Goal: Transaction & Acquisition: Obtain resource

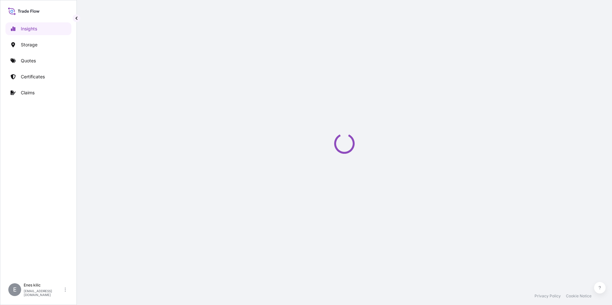
select select "2025"
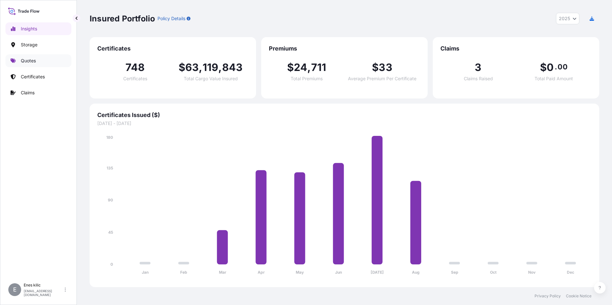
click at [36, 64] on link "Quotes" at bounding box center [38, 60] width 66 height 13
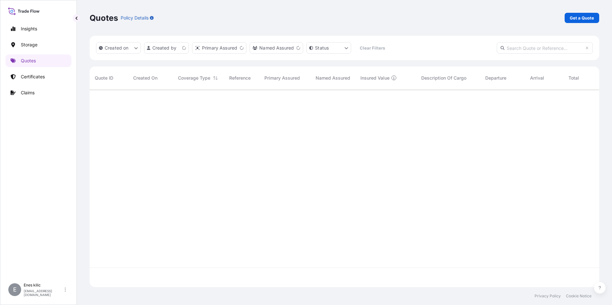
scroll to position [197, 505]
click at [587, 17] on p "Get a Quote" at bounding box center [582, 18] width 24 height 6
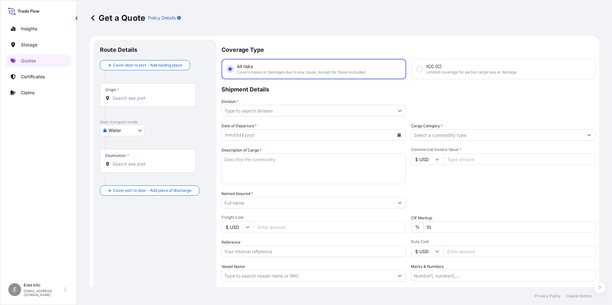
scroll to position [10, 0]
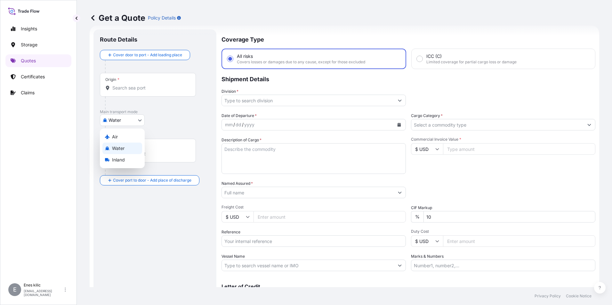
click at [117, 121] on body "Insights Storage Quotes Certificates Claims E [PERSON_NAME] [PERSON_NAME][EMAIL…" at bounding box center [306, 152] width 612 height 305
click at [119, 162] on span "Inland" at bounding box center [118, 160] width 13 height 6
select select "Inland"
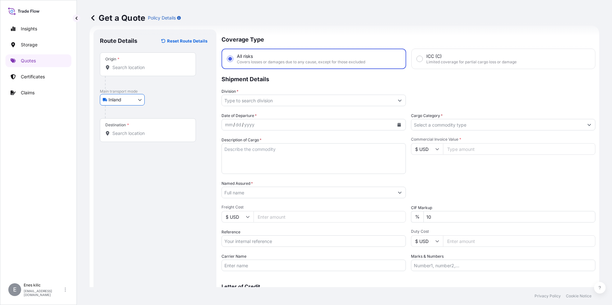
click at [127, 75] on div "Origin *" at bounding box center [148, 65] width 96 height 24
click at [127, 71] on input "Origin *" at bounding box center [150, 67] width 76 height 6
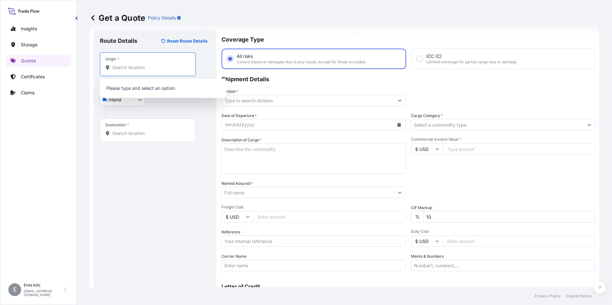
click at [139, 66] on input "Origin *" at bounding box center [150, 67] width 76 height 6
click at [130, 64] on div "Origin *" at bounding box center [148, 65] width 96 height 24
click at [130, 64] on input "Origin * Please select an origin" at bounding box center [150, 67] width 76 height 6
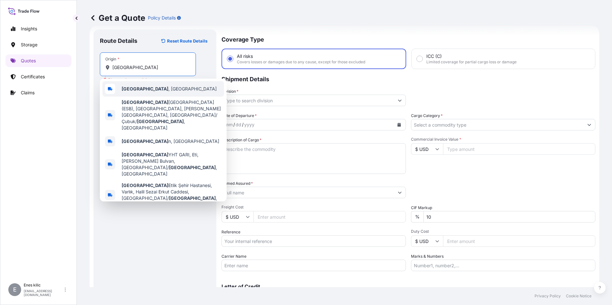
click at [152, 89] on span "[GEOGRAPHIC_DATA] , [GEOGRAPHIC_DATA]" at bounding box center [169, 89] width 95 height 6
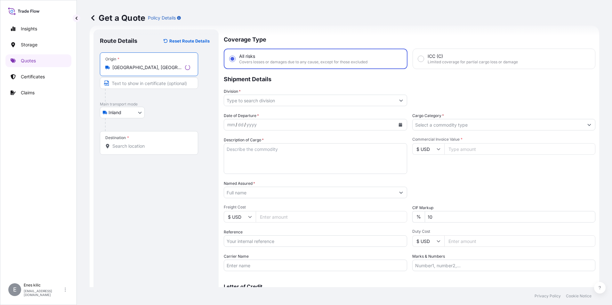
type input "[GEOGRAPHIC_DATA], [GEOGRAPHIC_DATA]"
click at [167, 105] on p "Main transport mode" at bounding box center [155, 104] width 110 height 5
click at [140, 143] on input "Destination *" at bounding box center [150, 146] width 76 height 6
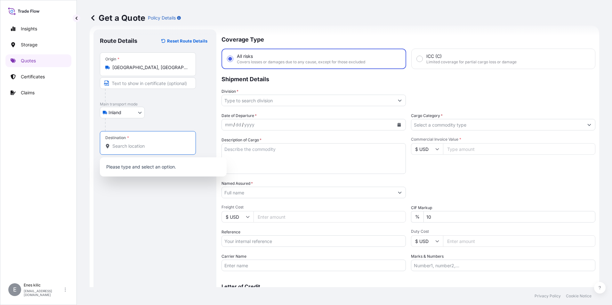
click at [136, 147] on input "Destination *" at bounding box center [150, 146] width 76 height 6
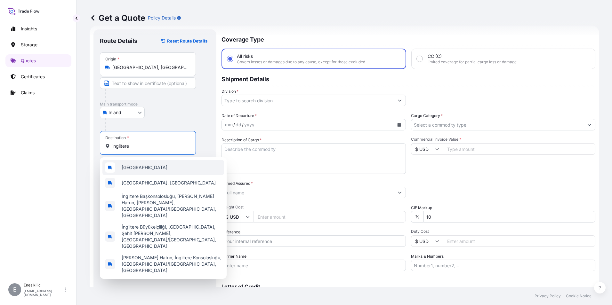
click at [144, 167] on div "[GEOGRAPHIC_DATA]" at bounding box center [163, 167] width 122 height 15
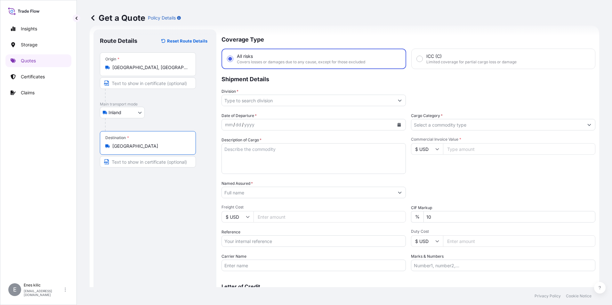
type input "[GEOGRAPHIC_DATA]"
click at [271, 104] on input "Division *" at bounding box center [308, 101] width 172 height 12
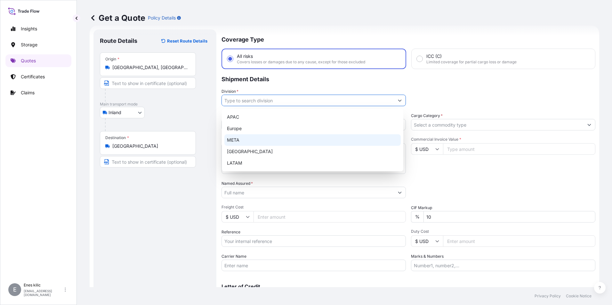
click at [250, 137] on div "META" at bounding box center [312, 140] width 176 height 12
type input "META"
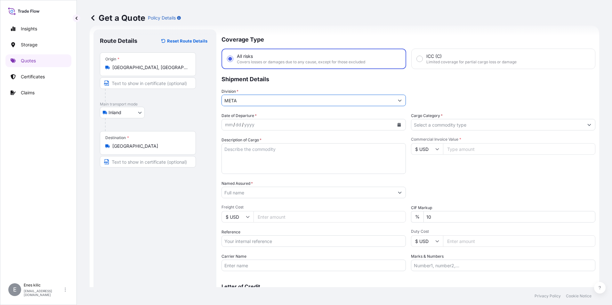
click at [485, 124] on input "Cargo Category *" at bounding box center [497, 125] width 172 height 12
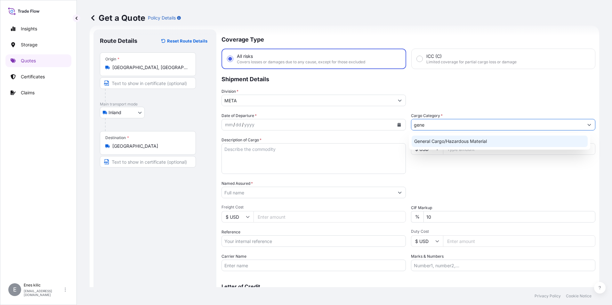
click at [472, 141] on div "General Cargo/Hazardous Material" at bounding box center [500, 142] width 176 height 12
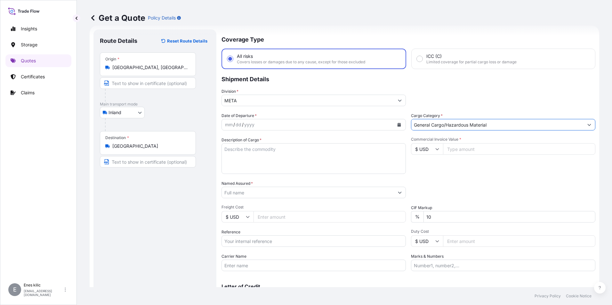
type input "General Cargo/Hazardous Material"
click at [296, 125] on div "mm / dd / yyyy" at bounding box center [308, 125] width 172 height 12
click at [399, 127] on button "Calendar" at bounding box center [399, 125] width 10 height 10
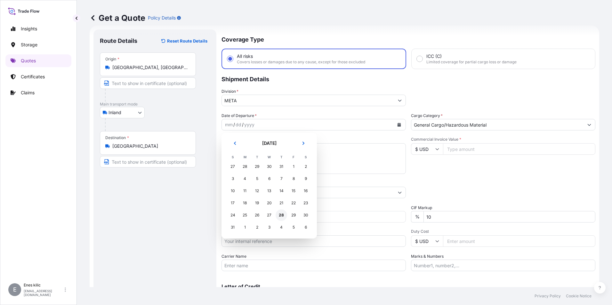
click at [286, 215] on div "28" at bounding box center [282, 216] width 12 height 12
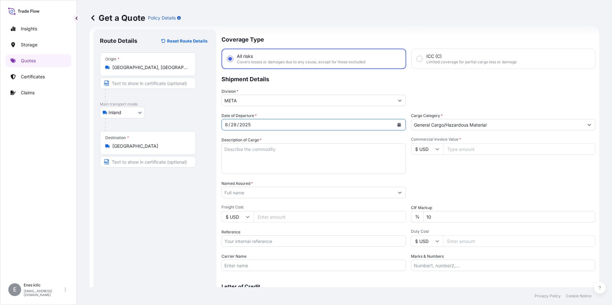
click at [259, 152] on textarea "Description of Cargo *" at bounding box center [314, 158] width 184 height 31
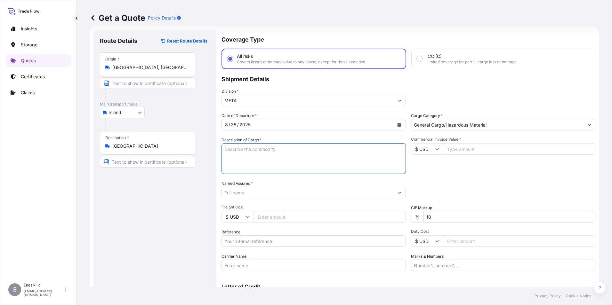
click at [271, 147] on textarea "Description of Cargo *" at bounding box center [314, 158] width 184 height 31
paste textarea "AYDINLATMA DİREĞİ / DS250146 & DS250147"
click at [339, 158] on textarea "AYDINLATMA DİREĞİ / DS250146 & DS250147" at bounding box center [314, 158] width 184 height 31
paste textarea "34AKB382"
click at [448, 173] on div "Commercial Invoice Value * $ USD" at bounding box center [503, 155] width 184 height 37
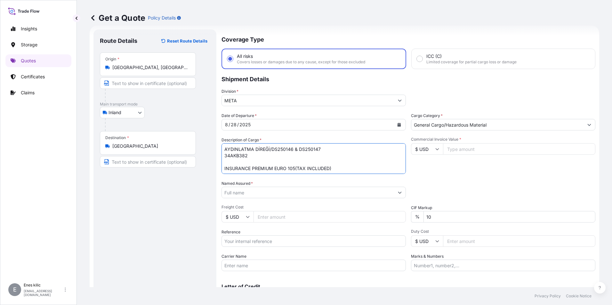
scroll to position [0, 0]
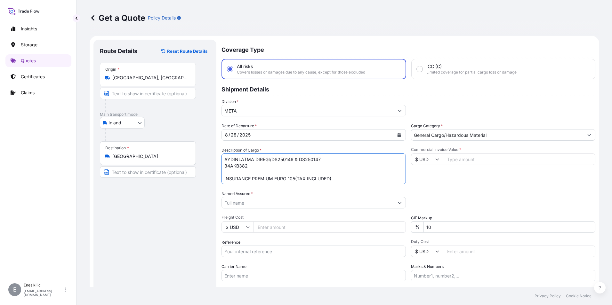
type textarea "AYDINLATMA DİREĞİ/DS250146 & DS250147 34AKB382 INSURANCE PREMIUM EURO 105(TAX I…"
click at [145, 161] on div "Destination * [GEOGRAPHIC_DATA]" at bounding box center [148, 154] width 96 height 24
click at [145, 160] on input "[GEOGRAPHIC_DATA]" at bounding box center [150, 156] width 76 height 6
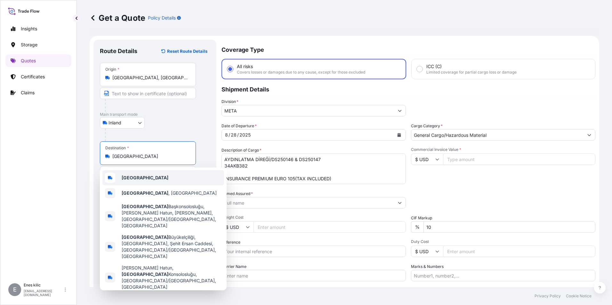
click at [149, 176] on div "[GEOGRAPHIC_DATA]" at bounding box center [163, 177] width 122 height 15
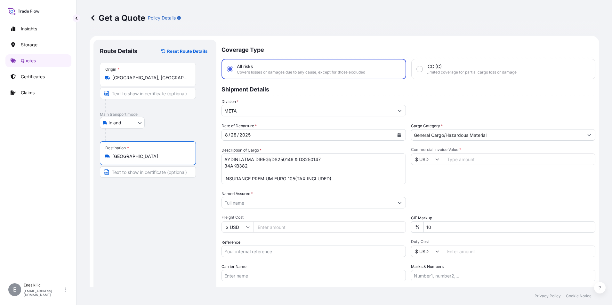
click at [144, 159] on input "[GEOGRAPHIC_DATA]" at bounding box center [150, 156] width 76 height 6
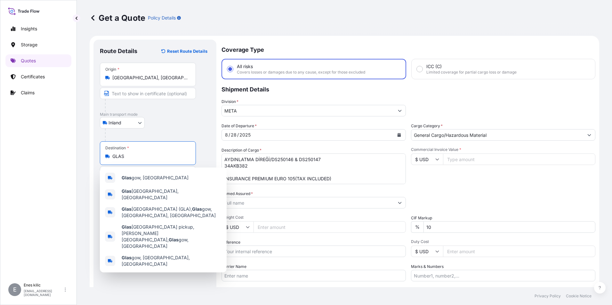
type input "İ"
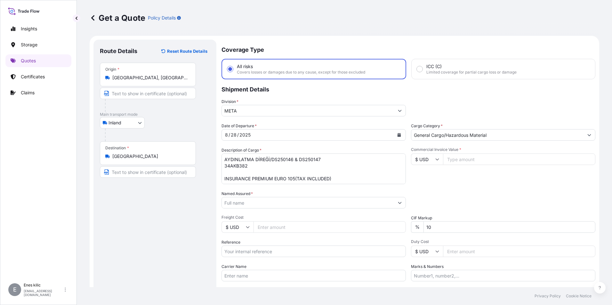
click at [139, 158] on input "[GEOGRAPHIC_DATA]" at bounding box center [150, 156] width 76 height 6
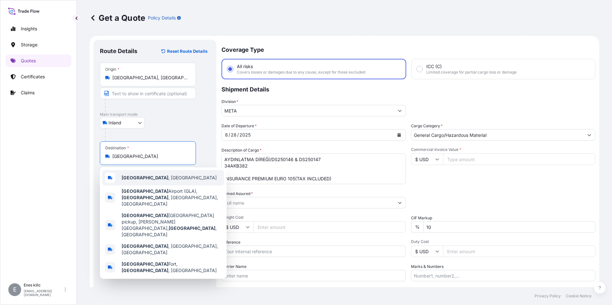
click at [165, 178] on div "[GEOGRAPHIC_DATA] , [GEOGRAPHIC_DATA]" at bounding box center [163, 177] width 122 height 15
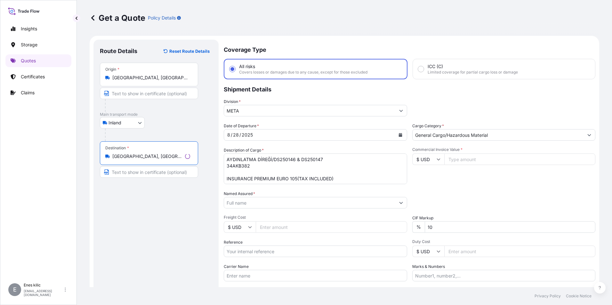
click at [170, 192] on div "Route Details Reset Route Details Place of loading Road / Inland Road / Inland …" at bounding box center [156, 184] width 112 height 277
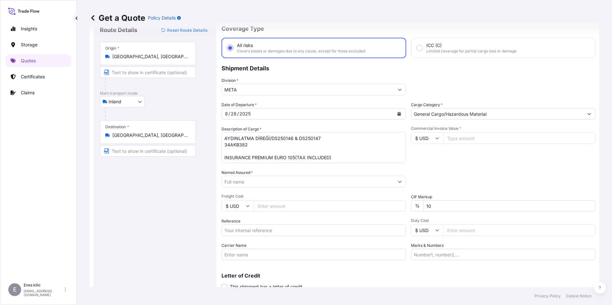
scroll to position [32, 0]
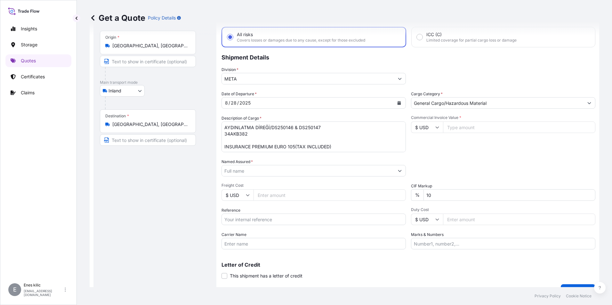
click at [424, 127] on input "$ USD" at bounding box center [427, 128] width 32 height 12
click at [145, 125] on input "[GEOGRAPHIC_DATA], [GEOGRAPHIC_DATA]" at bounding box center [150, 124] width 76 height 6
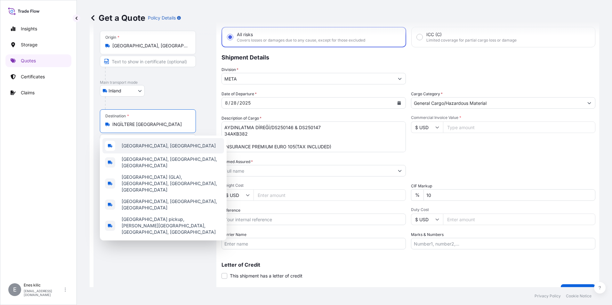
click at [179, 146] on div "[GEOGRAPHIC_DATA], [GEOGRAPHIC_DATA]" at bounding box center [163, 145] width 122 height 15
type input "[GEOGRAPHIC_DATA], [GEOGRAPHIC_DATA]"
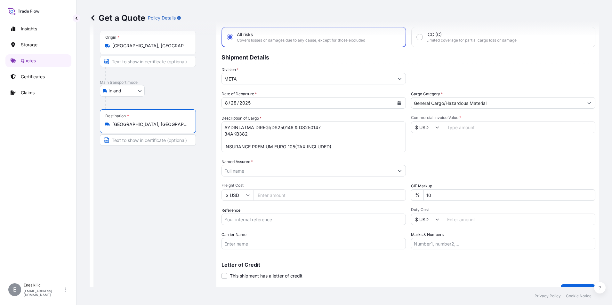
click at [500, 131] on input "Commercial Invoice Value *" at bounding box center [519, 128] width 152 height 12
click at [428, 126] on input "$ USD" at bounding box center [427, 128] width 32 height 12
click at [425, 146] on div "€ EUR" at bounding box center [424, 145] width 27 height 12
type input "€ EUR"
click at [465, 132] on input "Commercial Invoice Value *" at bounding box center [519, 128] width 152 height 12
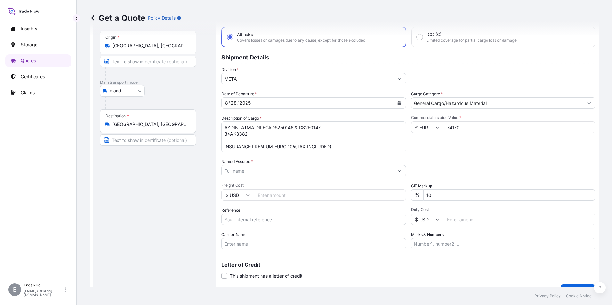
type input "74170"
click at [476, 168] on div "Packing Category Type to search a container mode Please select a primary mode o…" at bounding box center [503, 168] width 184 height 18
click at [444, 197] on input "10" at bounding box center [510, 196] width 172 height 12
click at [289, 164] on div "Named Assured *" at bounding box center [314, 168] width 184 height 18
click at [285, 169] on input "Named Assured *" at bounding box center [308, 171] width 172 height 12
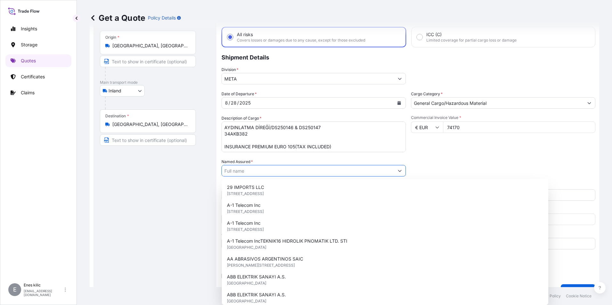
click at [255, 170] on input "Named Assured *" at bounding box center [308, 171] width 172 height 12
paste input "HPR PAZARLAMA A.S."
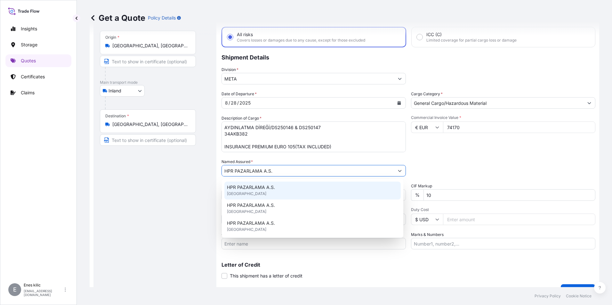
click at [265, 188] on span "HPR PAZARLAMA A.S." at bounding box center [251, 187] width 48 height 6
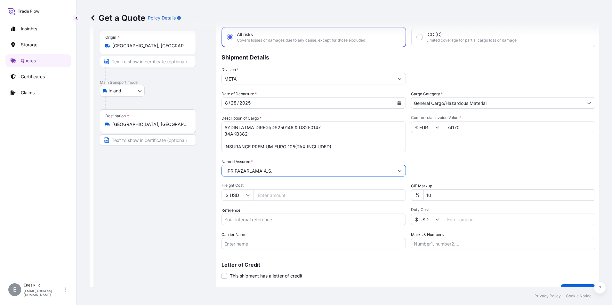
type input "HPR PAZARLAMA A.S."
click at [244, 218] on input "Reference" at bounding box center [314, 220] width 184 height 12
click at [253, 217] on input "Reference" at bounding box center [314, 220] width 184 height 12
paste input "2401775179"
type input "2401775179"
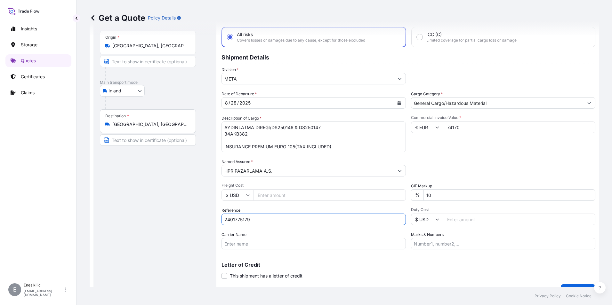
click at [249, 240] on input "Carrier Name" at bounding box center [314, 244] width 184 height 12
click at [264, 239] on input "Carrier Name" at bounding box center [314, 244] width 184 height 12
paste input "34AKB382"
type input "34AKB382"
click at [273, 228] on div "Date of Departure * [DATE] Cargo Category * General Cargo/Hazardous Material De…" at bounding box center [409, 170] width 374 height 159
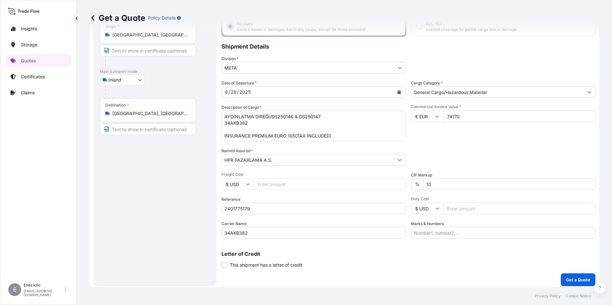
scroll to position [46, 0]
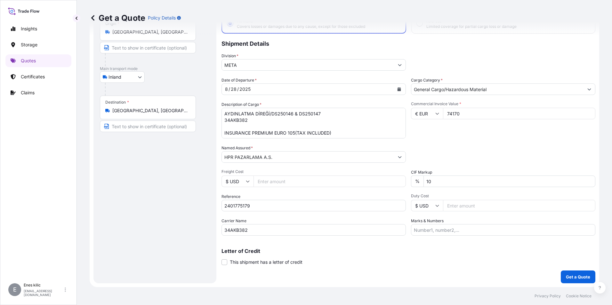
click at [404, 252] on p "Letter of Credit" at bounding box center [409, 251] width 374 height 5
click at [567, 274] on p "Get a Quote" at bounding box center [578, 277] width 24 height 6
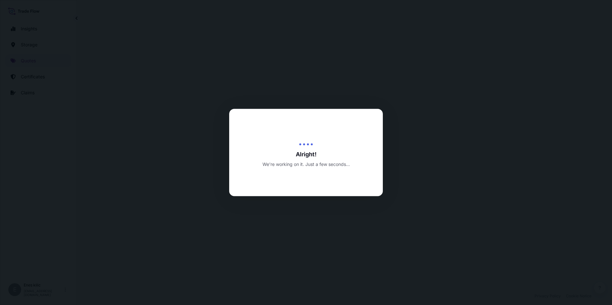
select select "Inland"
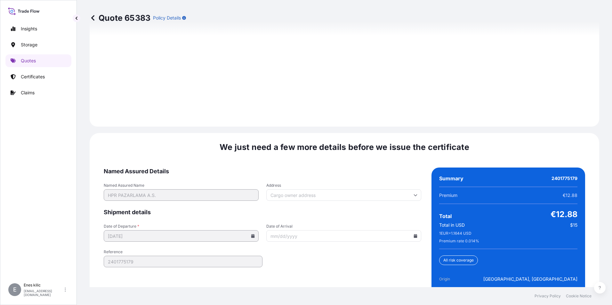
scroll to position [935, 0]
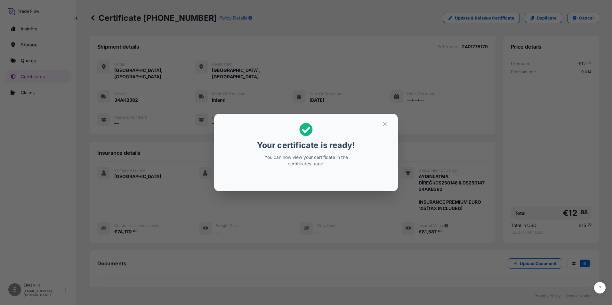
click at [384, 126] on icon "button" at bounding box center [385, 124] width 6 height 6
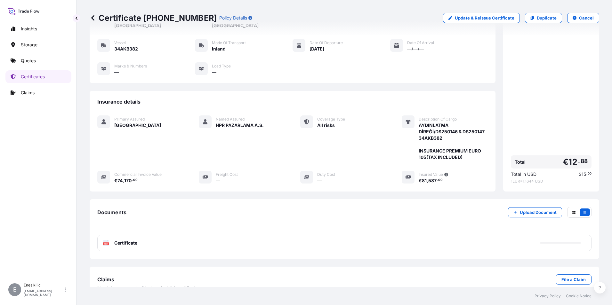
scroll to position [57, 0]
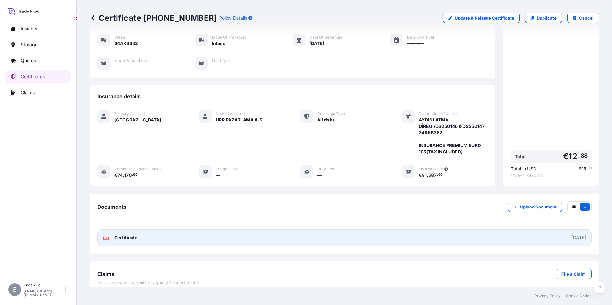
click at [125, 235] on span "Certificate" at bounding box center [125, 238] width 23 height 6
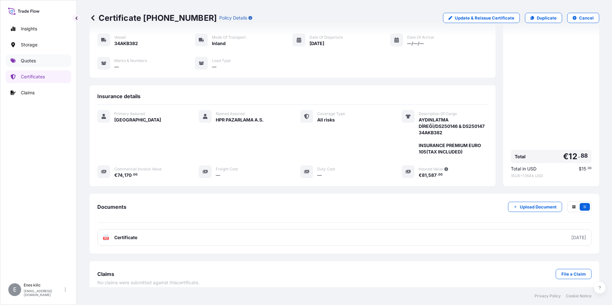
click at [38, 62] on link "Quotes" at bounding box center [38, 60] width 66 height 13
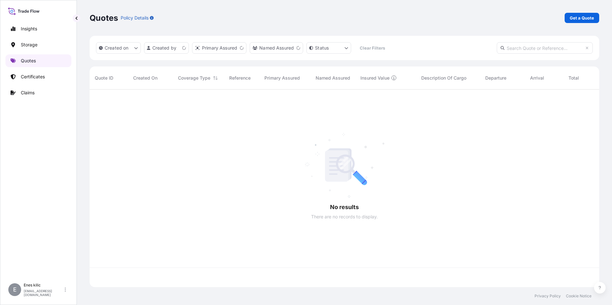
scroll to position [197, 505]
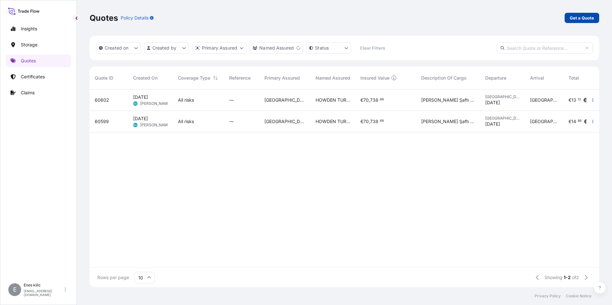
click at [582, 19] on p "Get a Quote" at bounding box center [582, 18] width 24 height 6
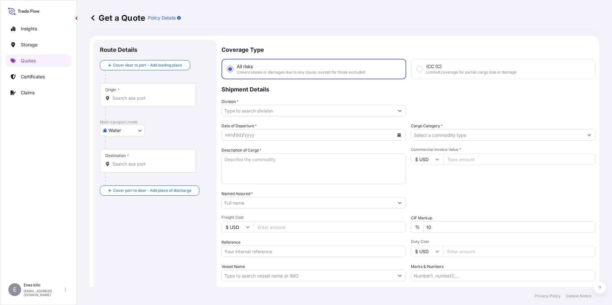
scroll to position [10, 0]
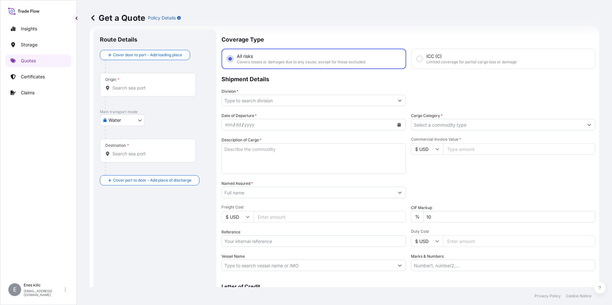
click at [144, 93] on div "Origin *" at bounding box center [148, 85] width 96 height 24
click at [144, 91] on input "Origin *" at bounding box center [150, 88] width 76 height 6
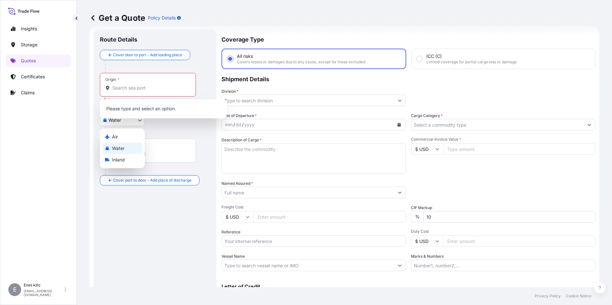
click at [109, 121] on body "0 options available. Insights Storage Quotes Certificates Claims E [PERSON_NAME…" at bounding box center [306, 152] width 612 height 305
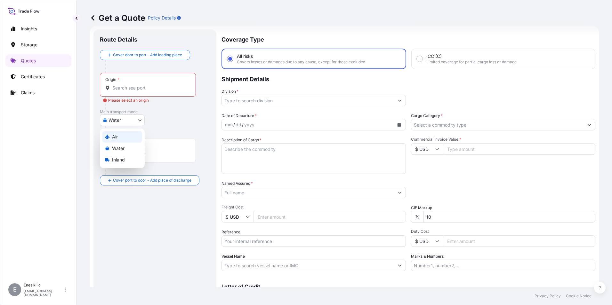
click at [120, 134] on div "Air" at bounding box center [122, 137] width 40 height 12
select select "Air"
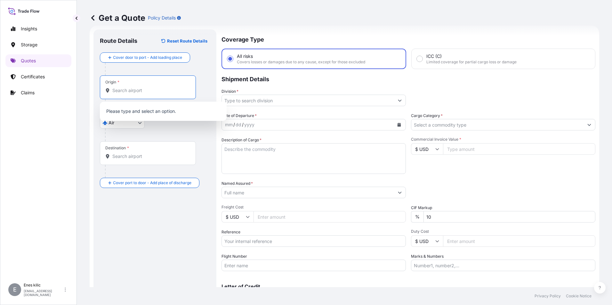
click at [131, 87] on input "Origin *" at bounding box center [150, 90] width 76 height 6
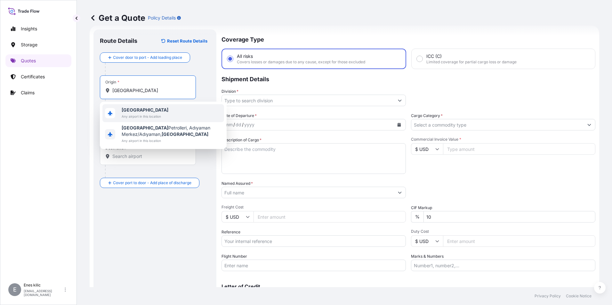
click at [142, 111] on span "[GEOGRAPHIC_DATA]" at bounding box center [145, 110] width 47 height 6
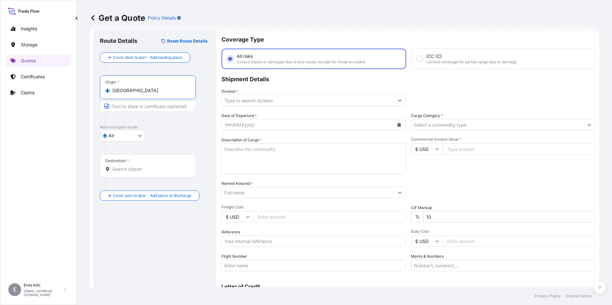
type input "[GEOGRAPHIC_DATA]"
click at [142, 165] on div "Destination *" at bounding box center [149, 166] width 98 height 24
click at [142, 166] on input "Destination *" at bounding box center [151, 169] width 78 height 6
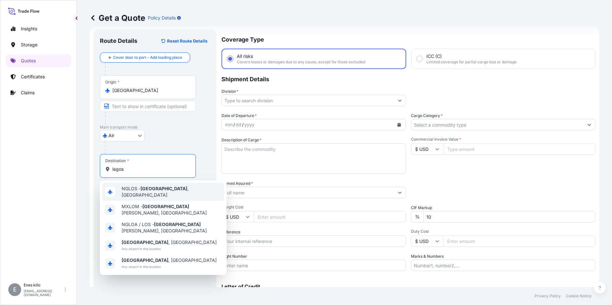
click at [159, 193] on span "NGLOS - [GEOGRAPHIC_DATA] , [GEOGRAPHIC_DATA]" at bounding box center [172, 192] width 100 height 13
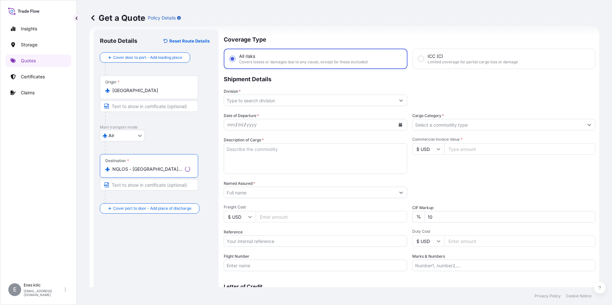
type input "NGLOS - [GEOGRAPHIC_DATA], [GEOGRAPHIC_DATA]"
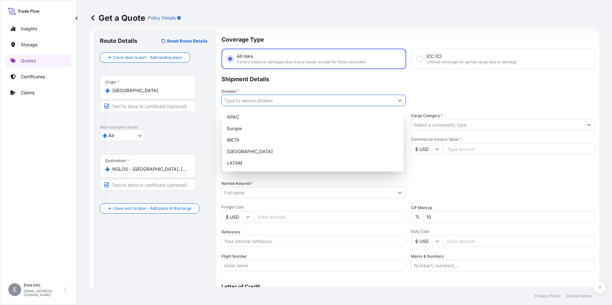
click at [278, 102] on input "Division *" at bounding box center [308, 101] width 172 height 12
click at [260, 139] on div "META" at bounding box center [312, 140] width 176 height 12
type input "META"
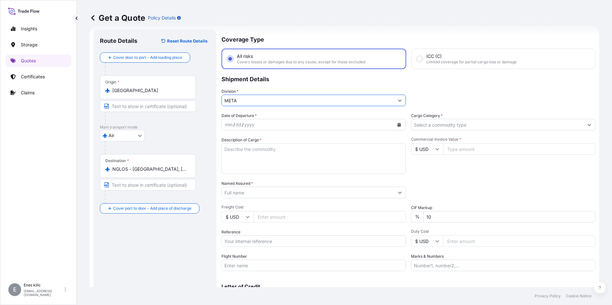
click at [459, 126] on input "Cargo Category *" at bounding box center [497, 125] width 172 height 12
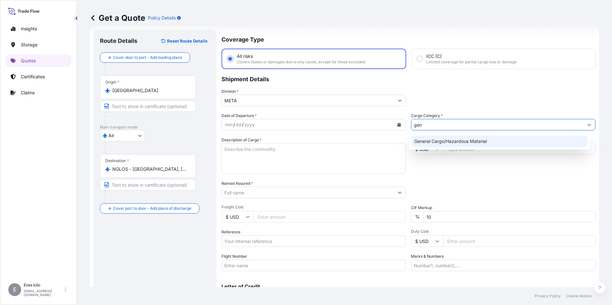
click at [458, 144] on div "General Cargo/Hazardous Material" at bounding box center [500, 142] width 176 height 12
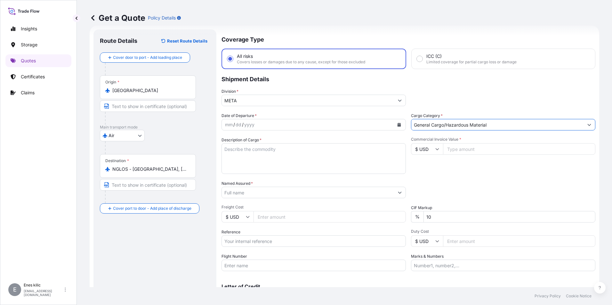
type input "General Cargo/Hazardous Material"
click at [398, 126] on icon "Calendar" at bounding box center [400, 125] width 4 height 4
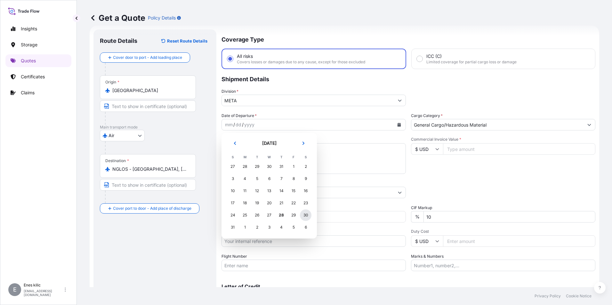
click at [304, 214] on div "30" at bounding box center [306, 216] width 12 height 12
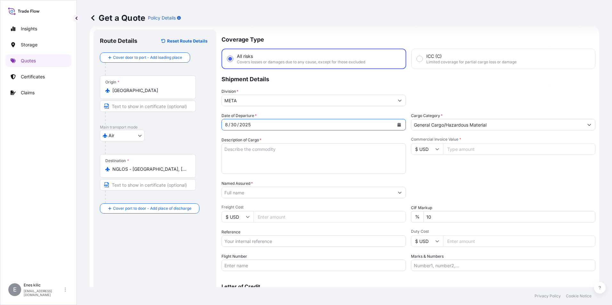
click at [259, 152] on textarea "Description of Cargo *" at bounding box center [314, 158] width 184 height 31
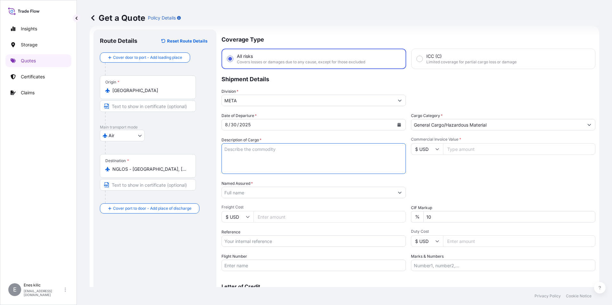
click at [432, 150] on input "$ USD" at bounding box center [427, 149] width 32 height 12
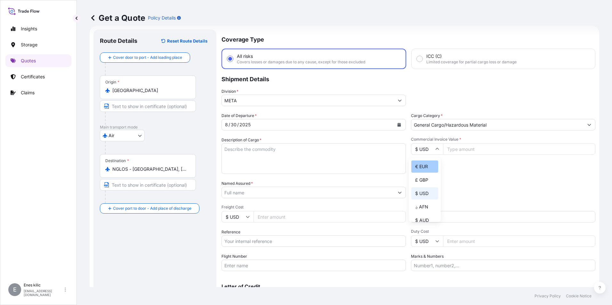
click at [427, 167] on div "€ EUR" at bounding box center [424, 167] width 27 height 12
type input "€ EUR"
click at [292, 142] on div "Description of Cargo *" at bounding box center [314, 155] width 184 height 37
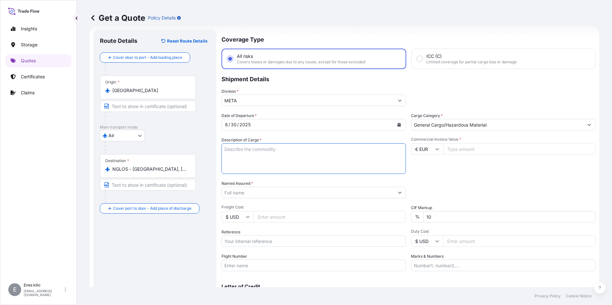
click at [290, 149] on textarea "Description of Cargo *" at bounding box center [314, 158] width 184 height 31
click at [277, 150] on textarea "Description of Cargo *" at bounding box center [314, 158] width 184 height 31
click at [475, 151] on input "Commercial Invoice Value *" at bounding box center [519, 149] width 152 height 12
click at [311, 153] on textarea "Description of Cargo *" at bounding box center [314, 158] width 184 height 31
click at [266, 153] on textarea "Description of Cargo *" at bounding box center [314, 158] width 184 height 31
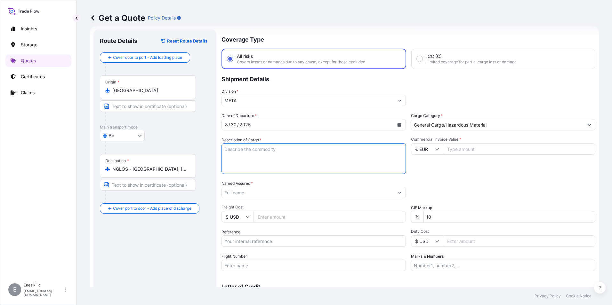
paste textarea "FRAGRANCE OILS, BOTTLE LABELS."
click at [323, 158] on textarea "FRAGRANCE OILS, BOTTLE LABELS." at bounding box center [314, 158] width 184 height 31
paste textarea "2 PCS 309 KGS"
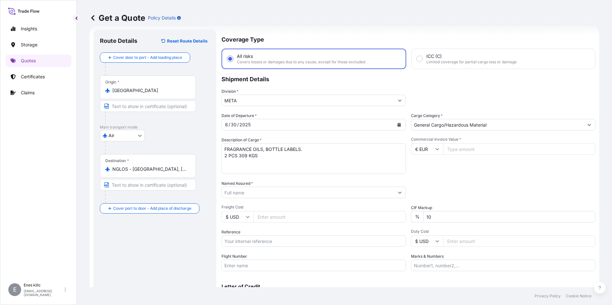
click at [274, 160] on textarea "FRAGRANCE OILS, BOTTLE LABELS. 2 PCS 309 KGS" at bounding box center [314, 158] width 184 height 31
paste textarea "020 3296 5133"
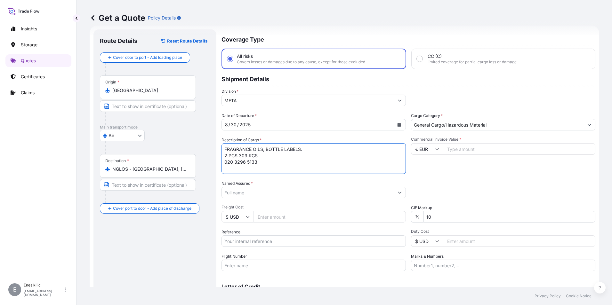
drag, startPoint x: 266, startPoint y: 163, endPoint x: 270, endPoint y: 163, distance: 3.5
click at [266, 163] on textarea "FRAGRANCE OILS, BOTTLE LABELS. 2 PCS 309 KGS 020 3296 5133" at bounding box center [314, 158] width 184 height 31
paste textarea "LH 8347 / LH 099 / LH 568"
click at [286, 166] on textarea "FRAGRANCE OILS, BOTTLE LABELS. 2 PCS 309 KGS 020 3296 5133 LH 8347 / LH 099 / L…" at bounding box center [314, 158] width 184 height 31
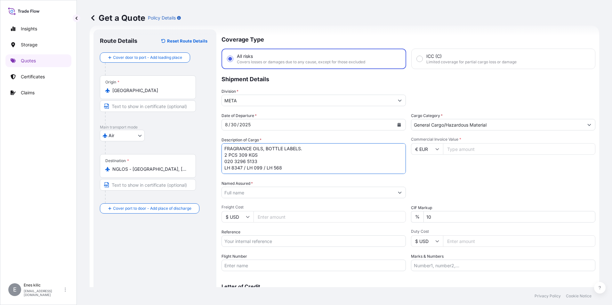
paste textarea "Ref: 3005533057"
type textarea "FRAGRANCE OILS, BOTTLE LABELS. 2 PCS 309 KGS 020 3296 5133 LH 8347 / LH 099 / L…"
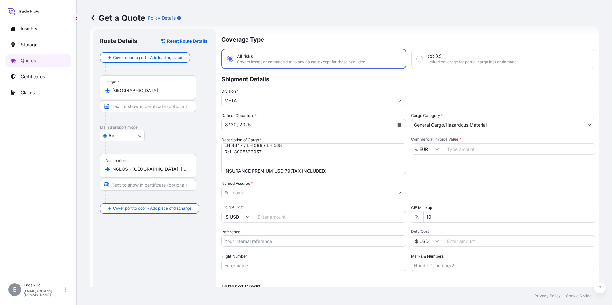
click at [466, 148] on input "Commercial Invoice Value *" at bounding box center [519, 149] width 152 height 12
click at [462, 147] on input "Commercial Invoice Value *" at bounding box center [519, 149] width 152 height 12
type input "13205"
drag, startPoint x: 460, startPoint y: 217, endPoint x: 370, endPoint y: 215, distance: 89.4
click at [370, 215] on div "Date of Departure * [DATE] Cargo Category * General Cargo/Hazardous Material De…" at bounding box center [409, 192] width 374 height 159
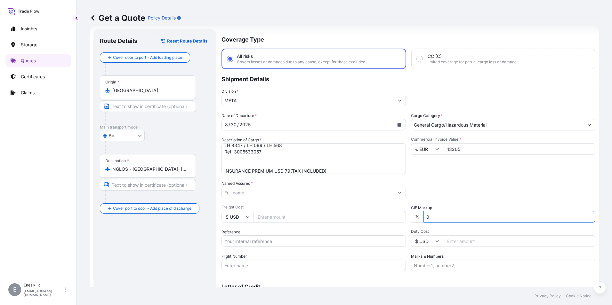
type input "0"
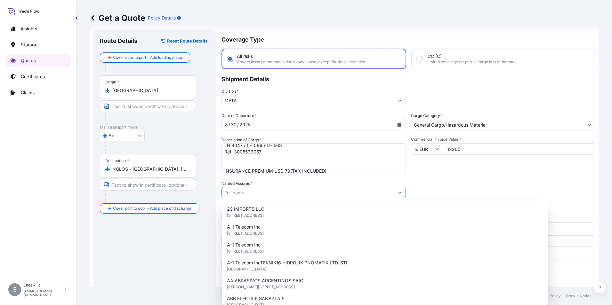
click at [268, 195] on input "Named Assured *" at bounding box center [308, 193] width 172 height 12
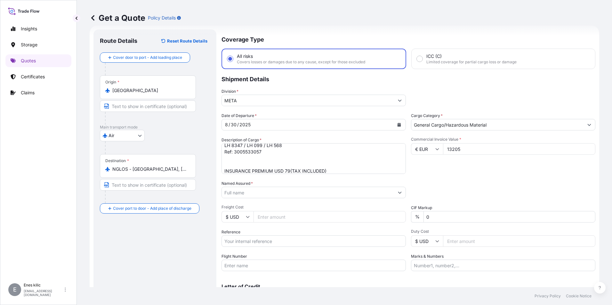
click at [273, 193] on input "Named Assured *" at bounding box center [308, 193] width 172 height 12
paste input "GLOKAL KURUMSAL KOKU A.S."
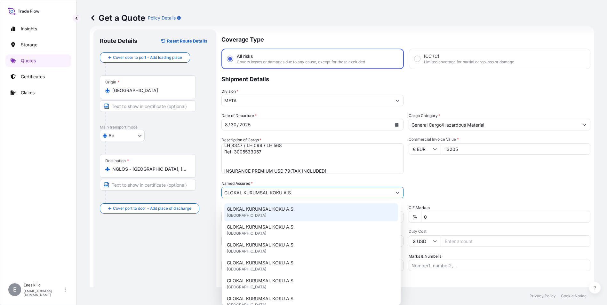
click at [274, 211] on span "GLOKAL KURUMSAL KOKU A.S." at bounding box center [261, 209] width 68 height 6
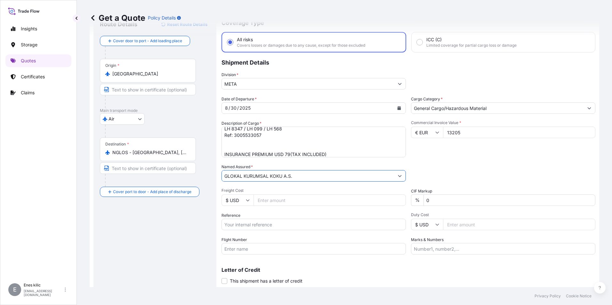
scroll to position [42, 0]
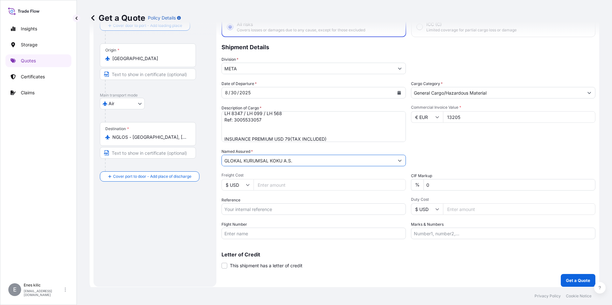
type input "GLOKAL KURUMSAL KOKU A.S."
click at [270, 209] on input "Reference" at bounding box center [314, 210] width 184 height 12
click at [245, 215] on div "Date of Departure * [DATE] Cargo Category * General Cargo/Hazardous Material De…" at bounding box center [409, 160] width 374 height 159
click at [243, 210] on input "Reference" at bounding box center [314, 210] width 184 height 12
paste input "2121771087"
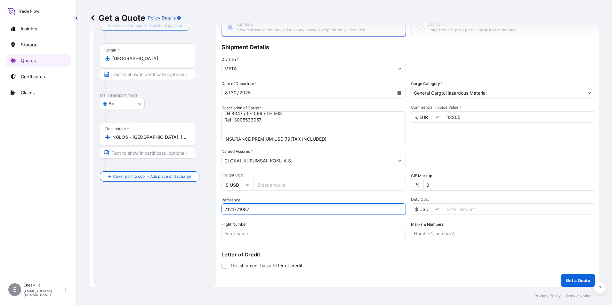
type input "2121771087"
click at [229, 232] on input "Flight Number" at bounding box center [314, 234] width 184 height 12
drag, startPoint x: 253, startPoint y: 232, endPoint x: 268, endPoint y: 232, distance: 15.0
click at [253, 232] on input "Flight Number" at bounding box center [314, 234] width 184 height 12
paste input "LH 8347 / LH 099 / LH 568"
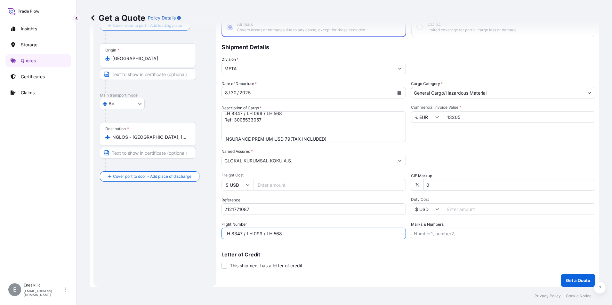
type input "LH 8347 / LH 099 / LH 568"
drag, startPoint x: 397, startPoint y: 252, endPoint x: 417, endPoint y: 250, distance: 19.9
click at [400, 252] on div "Letter of Credit This shipment has a letter of credit Letter of credit * Letter…" at bounding box center [409, 257] width 374 height 25
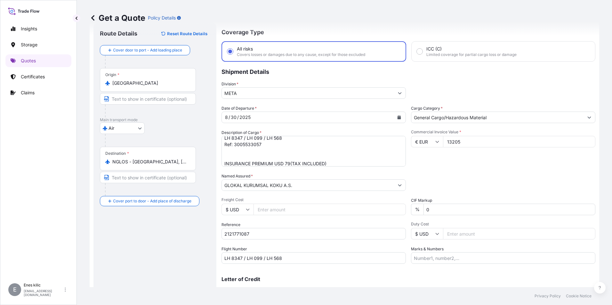
scroll to position [46, 0]
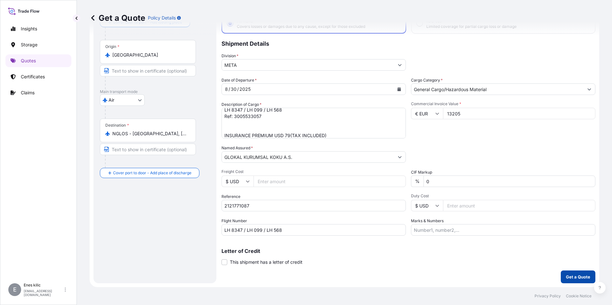
click at [570, 274] on button "Get a Quote" at bounding box center [578, 277] width 35 height 13
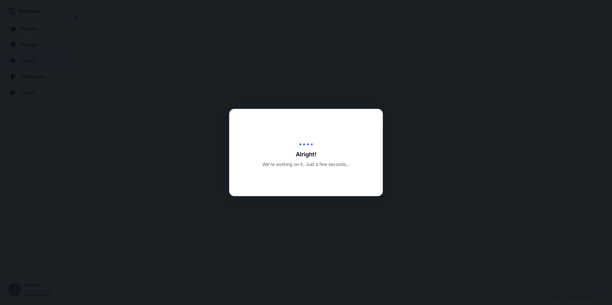
select select "Air"
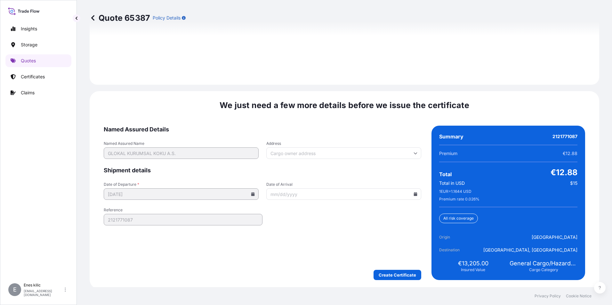
scroll to position [935, 0]
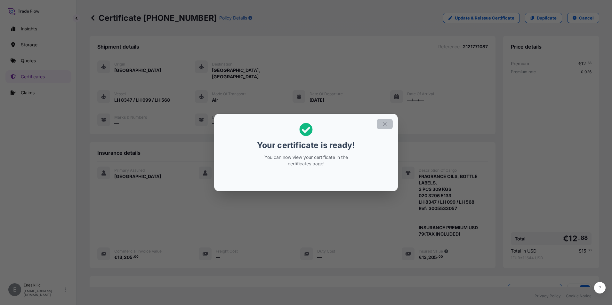
click at [384, 124] on icon "button" at bounding box center [385, 124] width 6 height 6
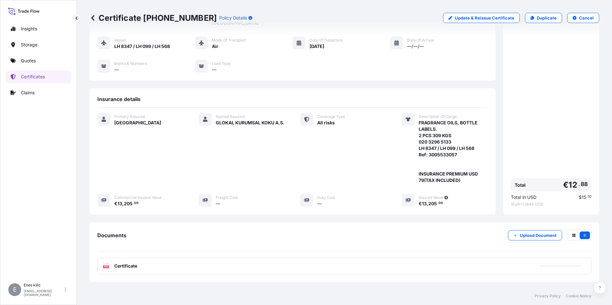
scroll to position [89, 0]
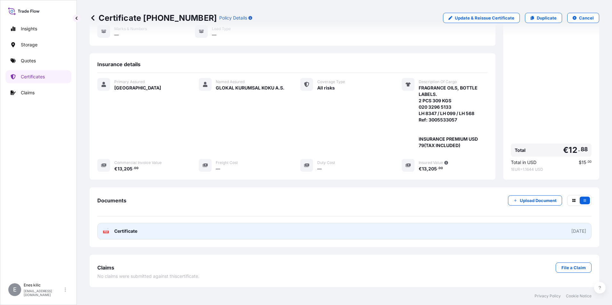
click at [121, 231] on span "Certificate" at bounding box center [125, 231] width 23 height 6
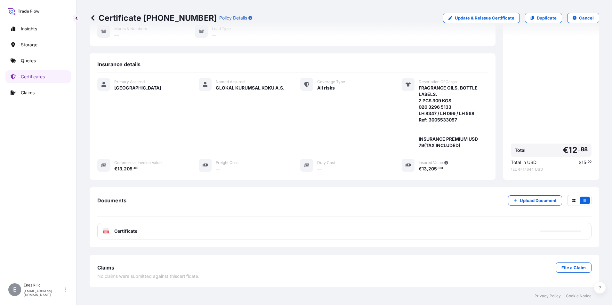
click at [30, 27] on p "Insights" at bounding box center [29, 29] width 16 height 6
select select "2025"
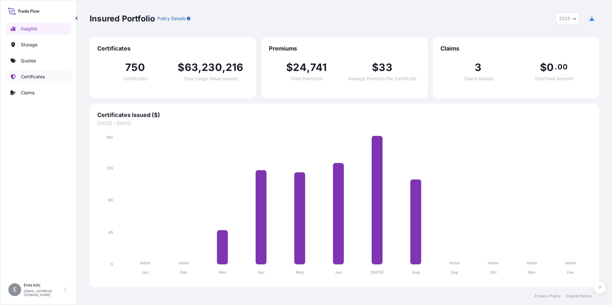
click at [40, 79] on p "Certificates" at bounding box center [33, 77] width 24 height 6
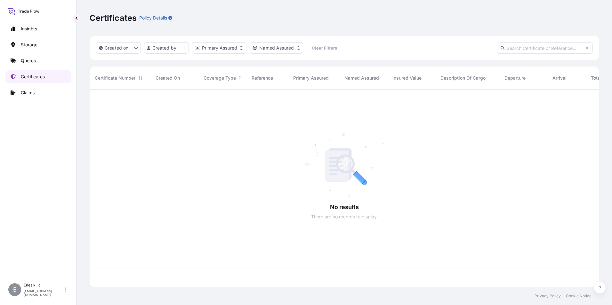
scroll to position [197, 505]
click at [557, 47] on input "text" at bounding box center [545, 48] width 96 height 12
paste input "[PHONE_NUMBER]"
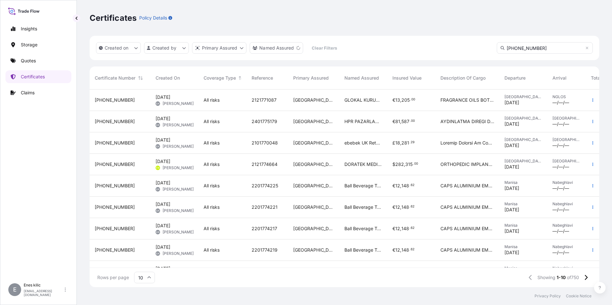
type input "[PHONE_NUMBER]"
